Goal: Task Accomplishment & Management: Manage account settings

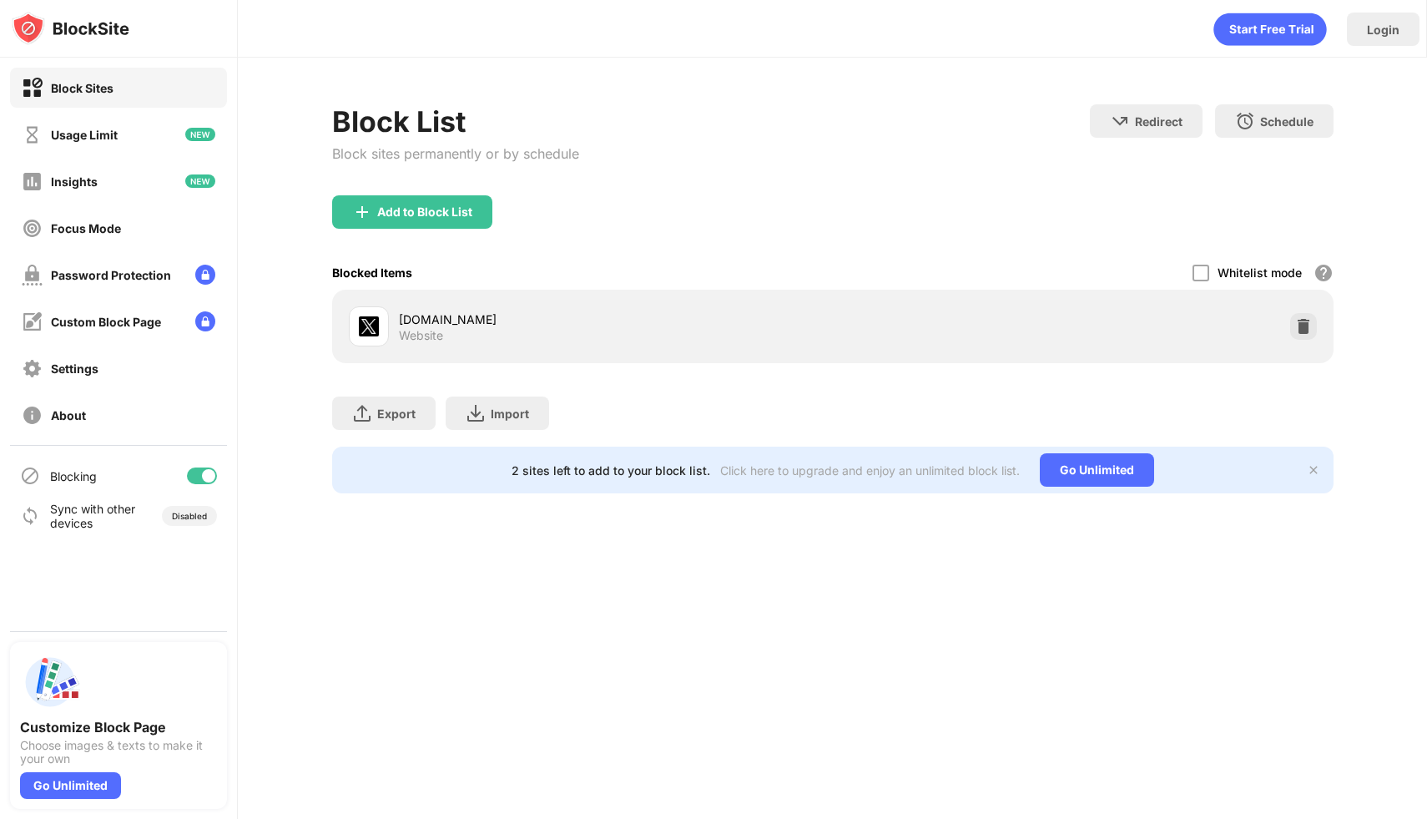
click at [1301, 340] on div "x.com Website" at bounding box center [833, 326] width 982 height 53
click at [1301, 333] on img at bounding box center [1304, 326] width 17 height 17
